Goal: Information Seeking & Learning: Learn about a topic

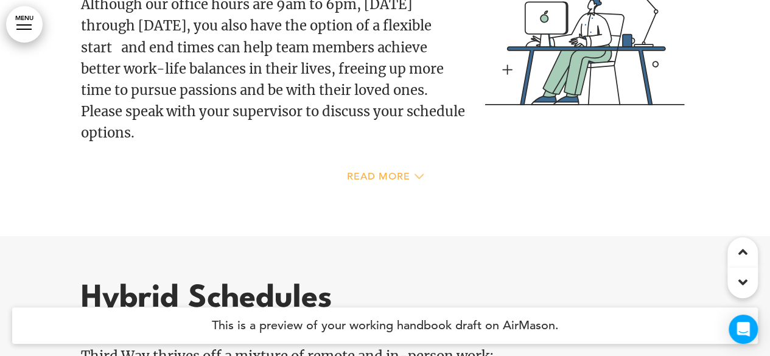
scroll to position [14451, 0]
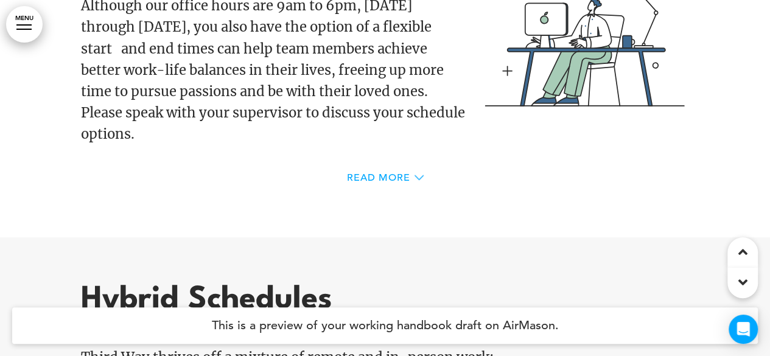
click at [416, 175] on icon at bounding box center [419, 177] width 9 height 5
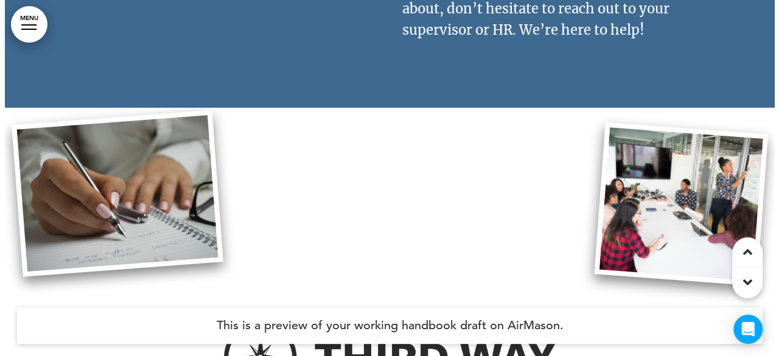
scroll to position [37408, 0]
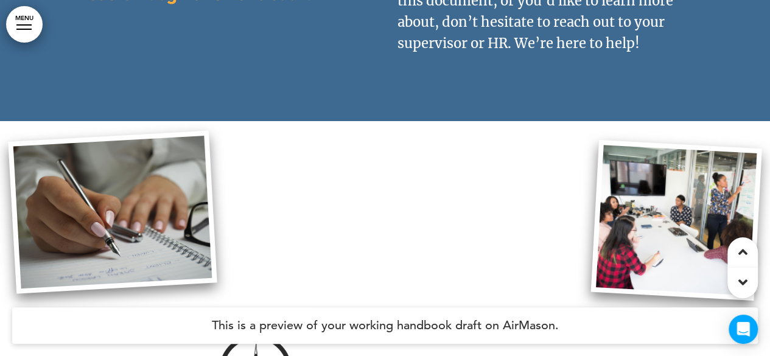
click at [32, 24] on link "MENU" at bounding box center [24, 24] width 37 height 37
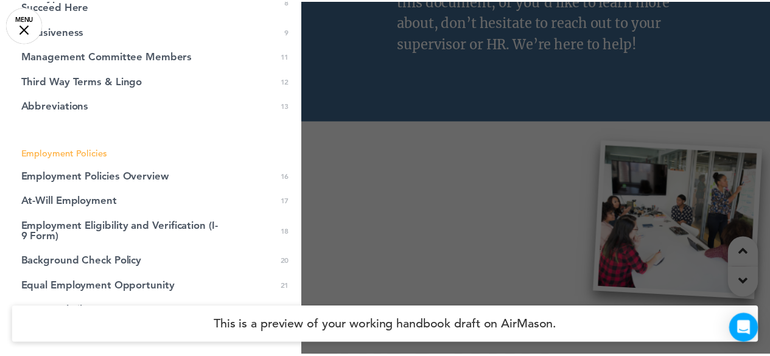
scroll to position [457, 0]
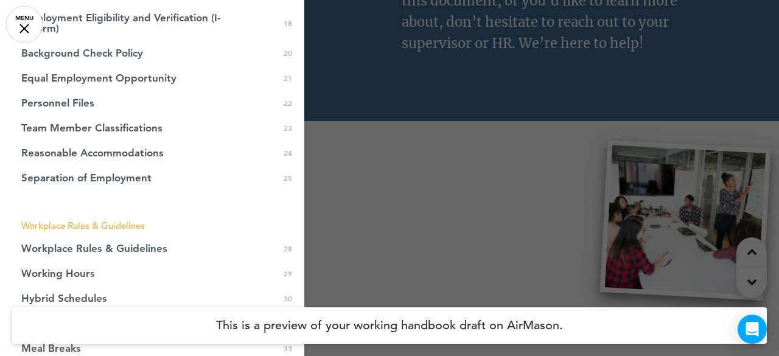
click at [389, 211] on div at bounding box center [389, 178] width 779 height 356
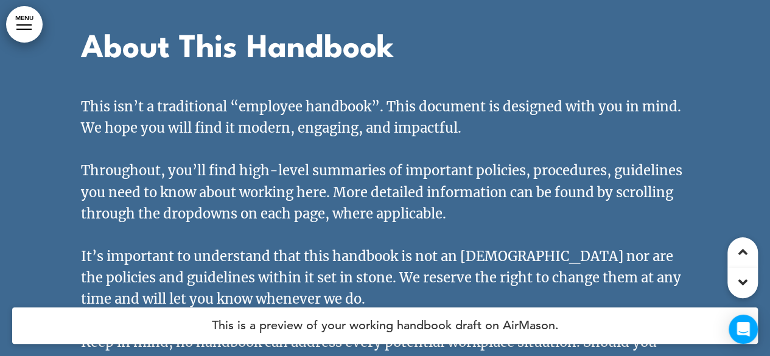
click at [22, 26] on link "MENU" at bounding box center [24, 24] width 37 height 37
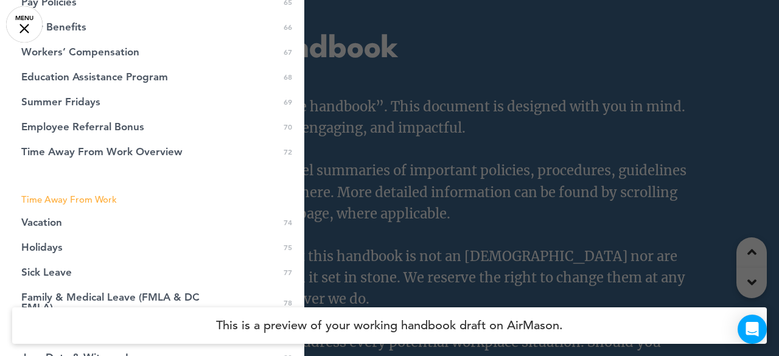
scroll to position [1515, 0]
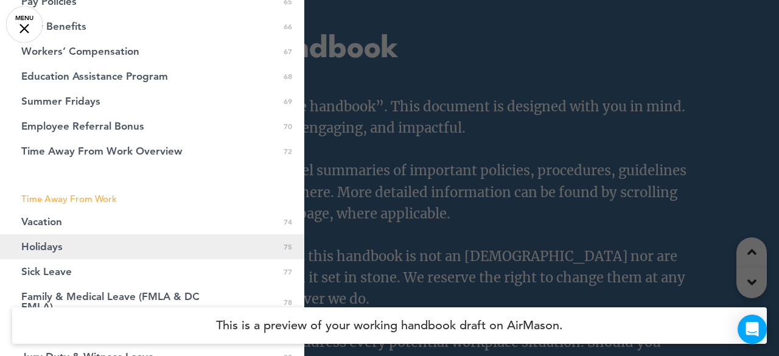
click at [59, 249] on span "Holidays" at bounding box center [41, 247] width 41 height 10
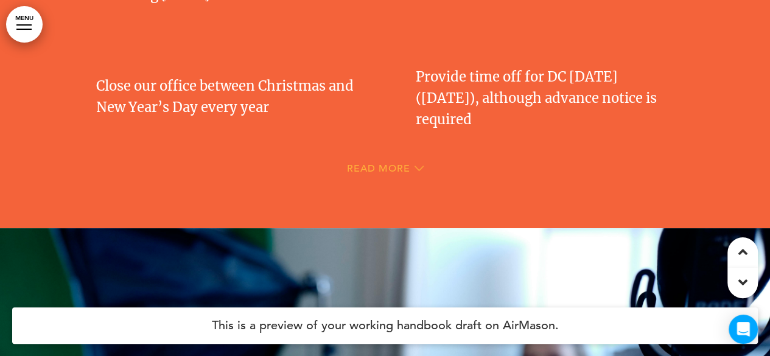
scroll to position [32666, 0]
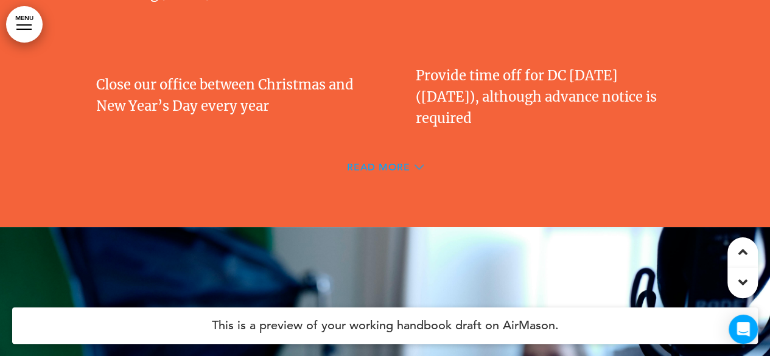
click at [379, 172] on span "Read More" at bounding box center [378, 168] width 63 height 10
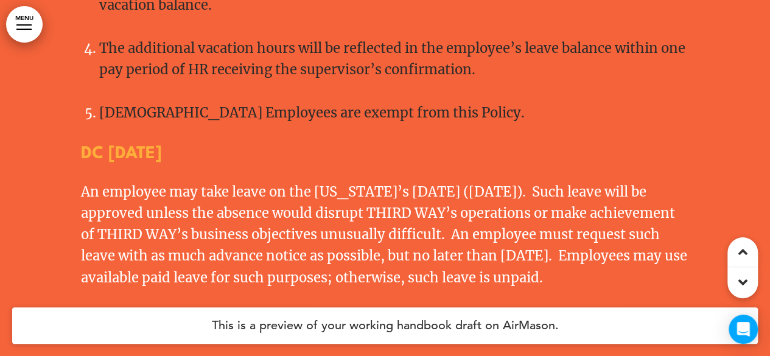
scroll to position [33445, 0]
